Goal: Task Accomplishment & Management: Find specific page/section

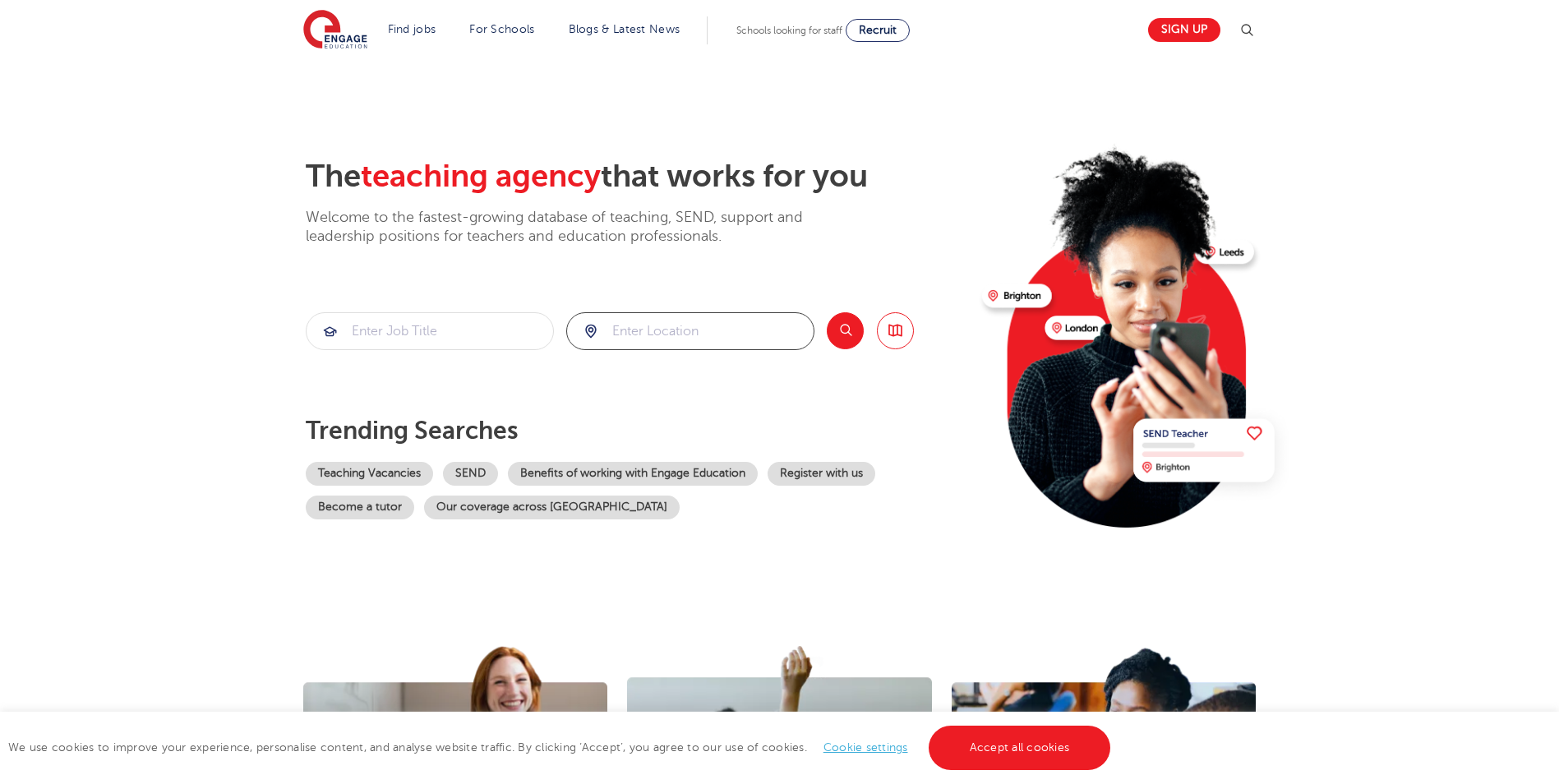
click at [632, 332] on input "search" at bounding box center [690, 330] width 246 height 36
type input "south east london"
click at [829, 332] on button "Search" at bounding box center [845, 330] width 37 height 37
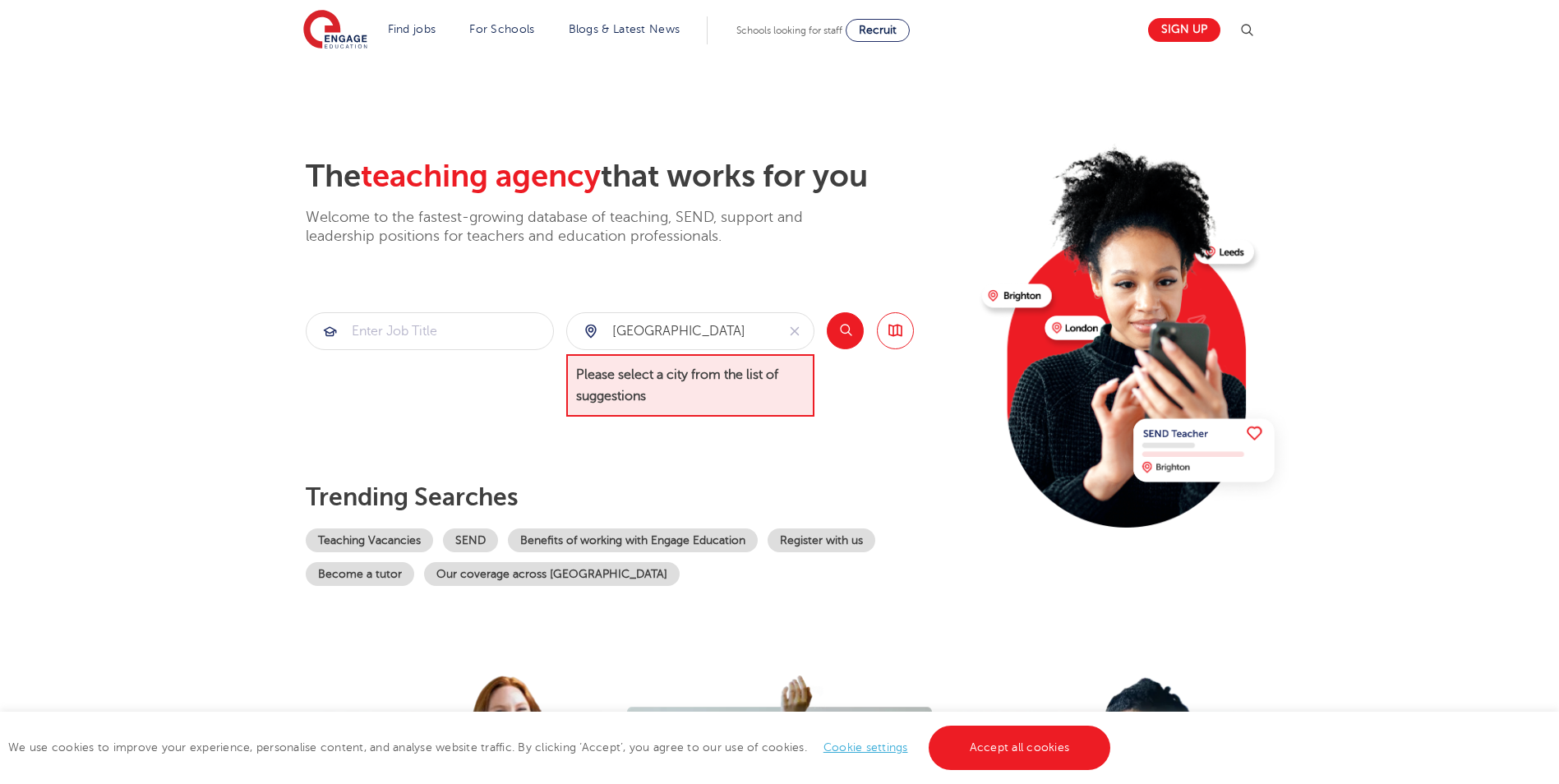
drag, startPoint x: 866, startPoint y: 327, endPoint x: 834, endPoint y: 327, distance: 32.0
click at [834, 327] on div "Search Browse all Jobs" at bounding box center [870, 365] width 87 height 106
drag, startPoint x: 834, startPoint y: 327, endPoint x: 765, endPoint y: 337, distance: 69.7
click at [765, 337] on section "south east london Please select a city from the list of suggestions Search Brow…" at bounding box center [609, 365] width 608 height 106
click at [783, 334] on button "reset" at bounding box center [794, 330] width 38 height 36
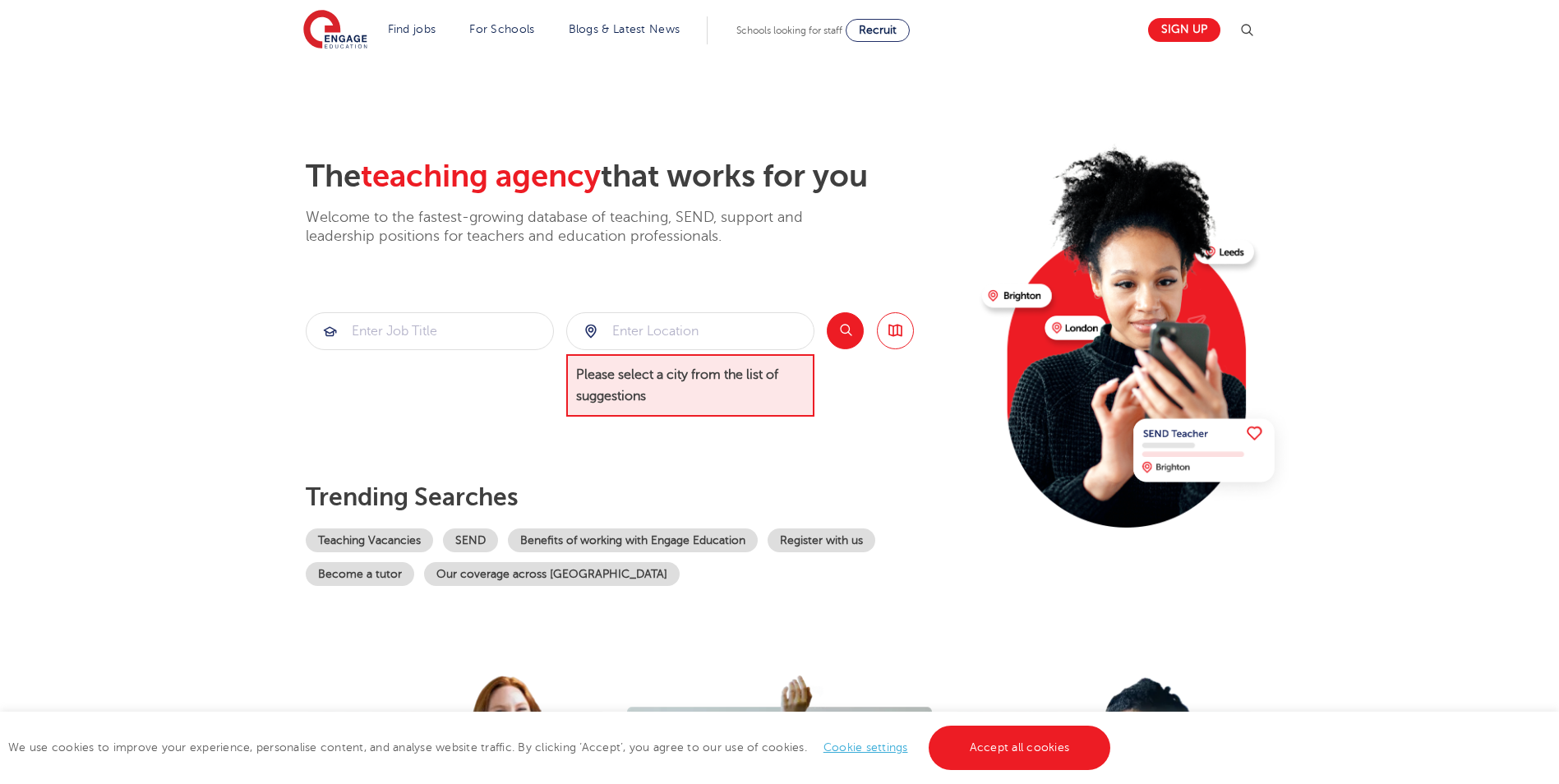
click at [593, 328] on div at bounding box center [690, 330] width 246 height 36
click at [602, 330] on div at bounding box center [690, 330] width 246 height 36
click at [643, 338] on input "search" at bounding box center [690, 330] width 246 height 36
click at [887, 334] on link "Browse all Jobs" at bounding box center [895, 330] width 37 height 37
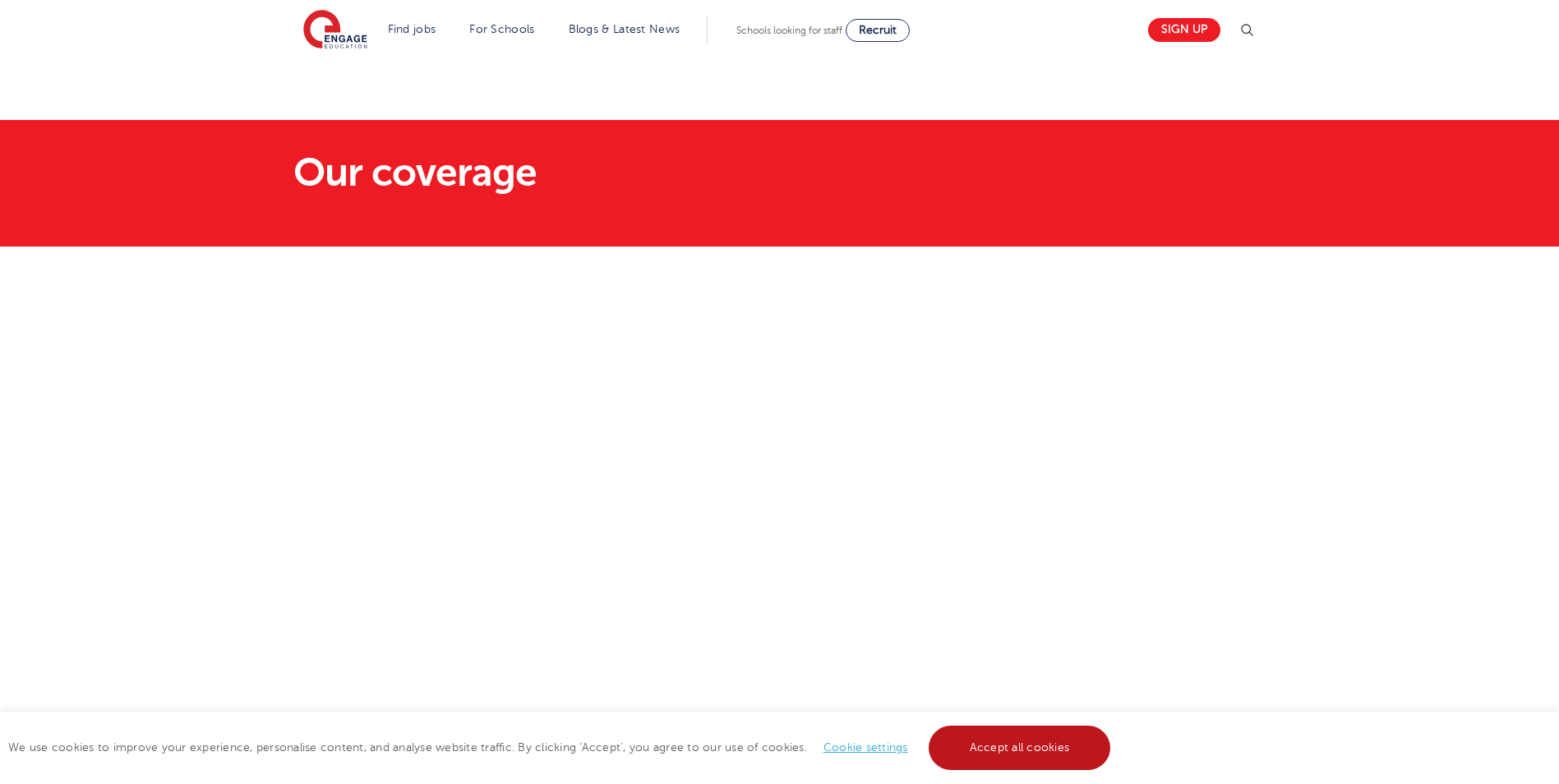
click at [994, 748] on link "Accept all cookies" at bounding box center [1019, 748] width 182 height 44
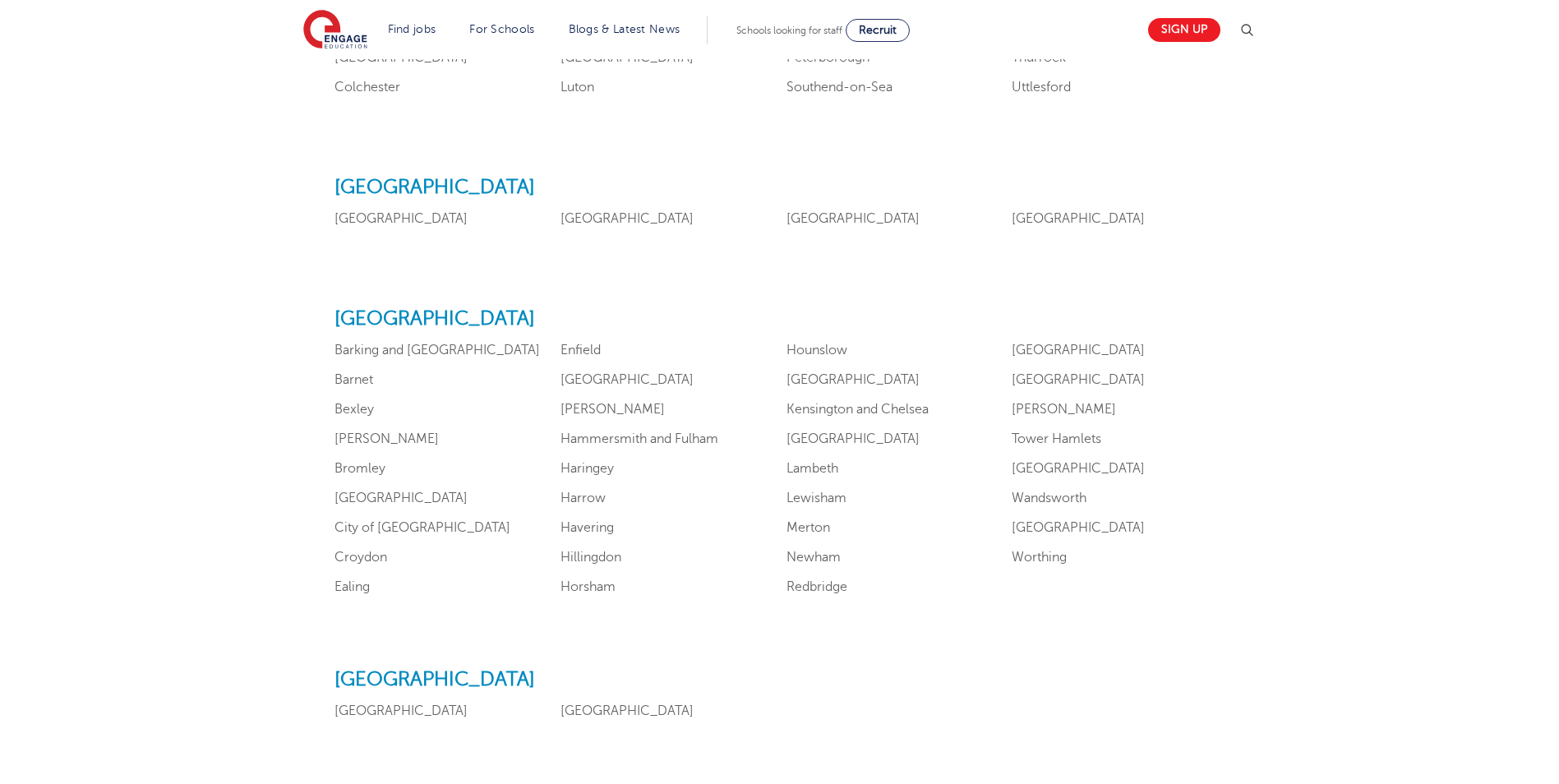
scroll to position [978, 0]
click at [373, 471] on link "Bromley" at bounding box center [359, 465] width 51 height 15
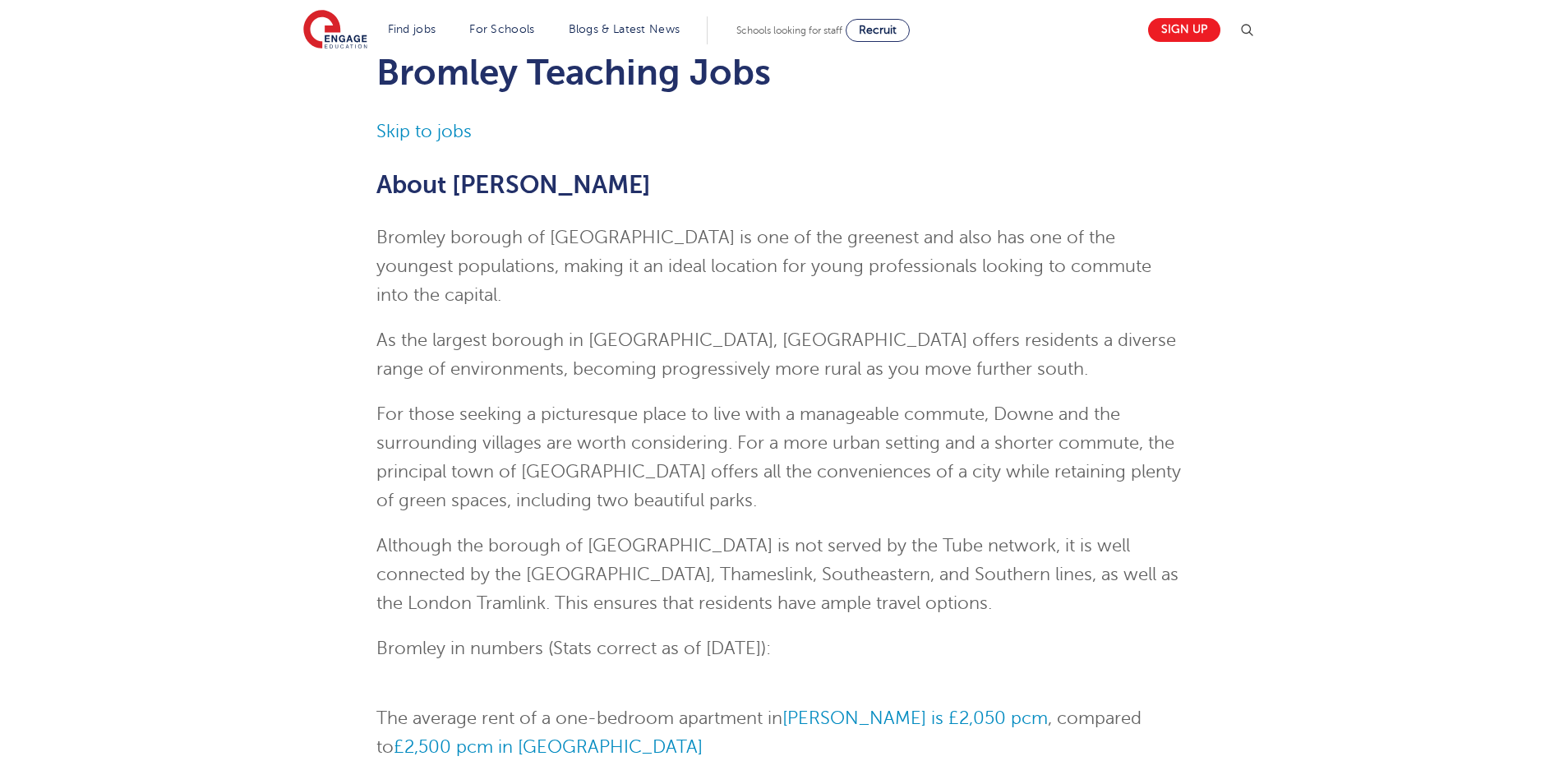
scroll to position [63, 0]
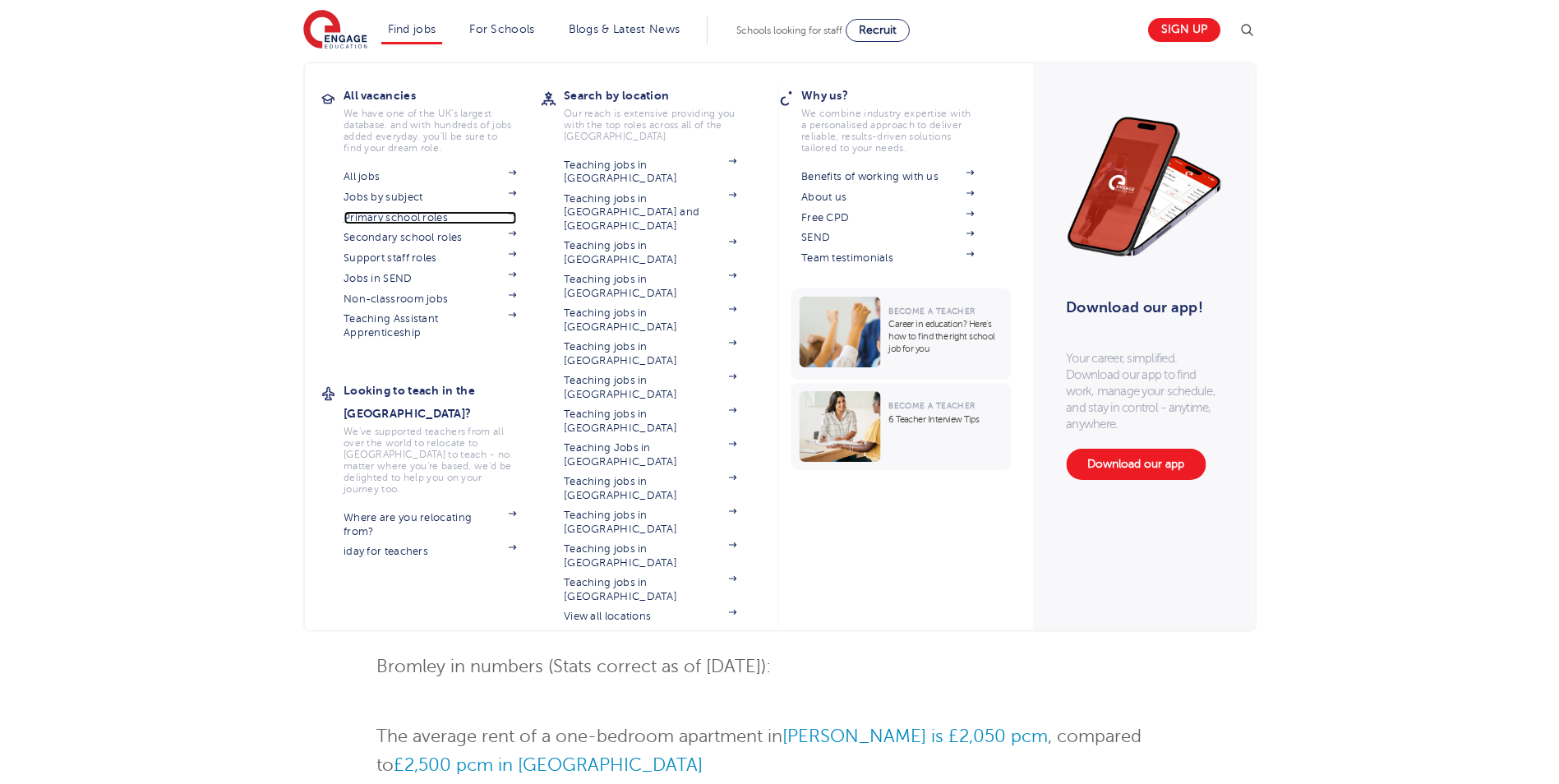
click at [413, 218] on link "Primary school roles" at bounding box center [430, 218] width 172 height 13
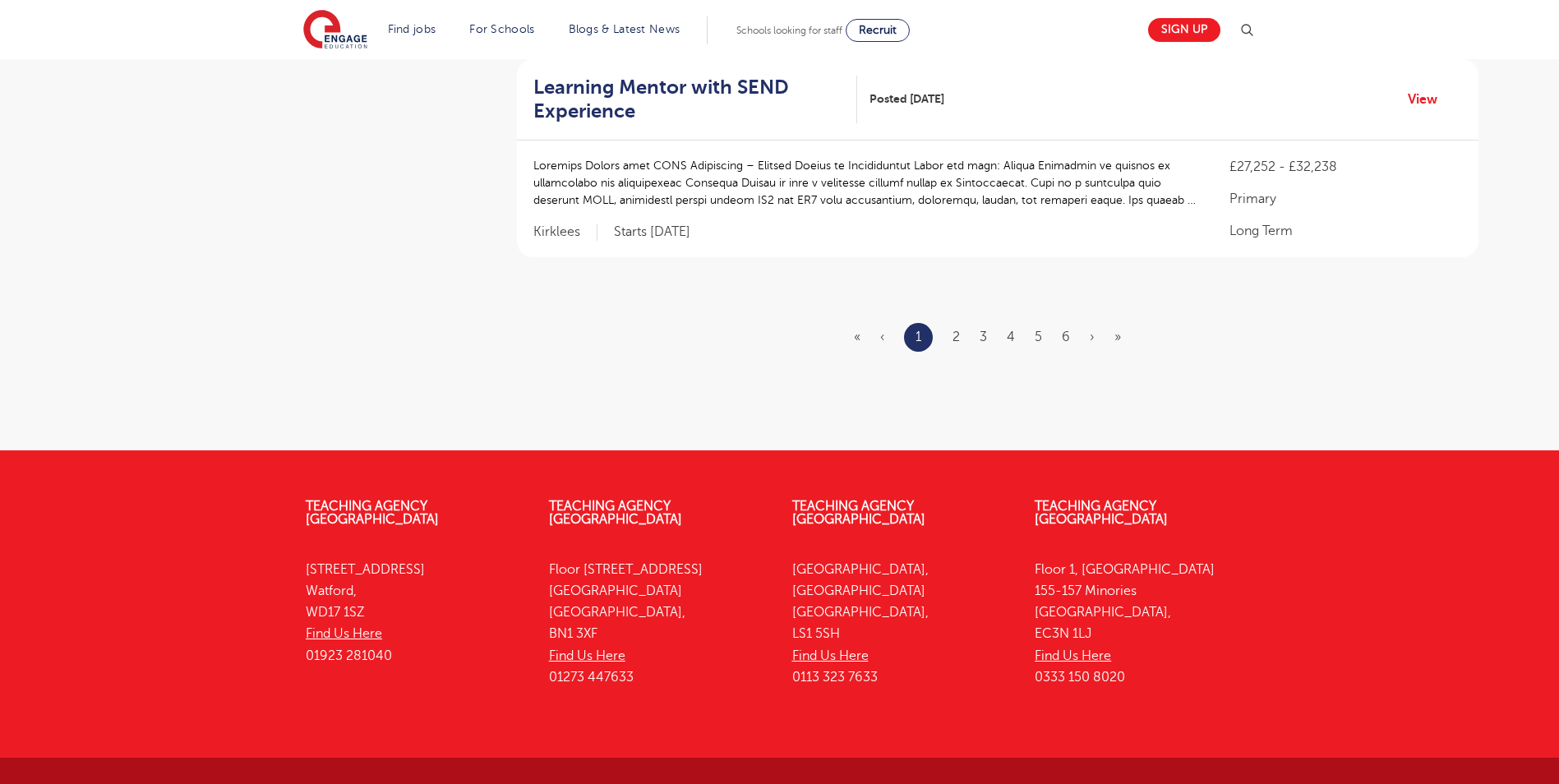
scroll to position [2070, 0]
